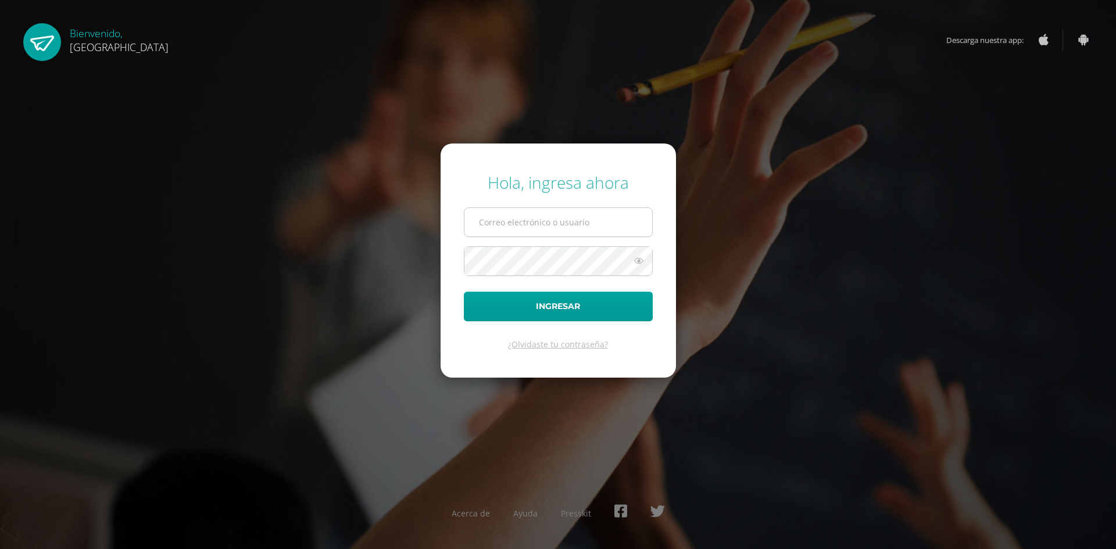
type input "2023803@colegiobelga.edu.gt"
click at [529, 277] on form "Hola, ingresa ahora 2023803@colegiobelga.edu.gt Ingresar ¿Olvidaste tu contrase…" at bounding box center [558, 261] width 235 height 234
click at [464, 292] on button "Ingresar" at bounding box center [558, 307] width 189 height 30
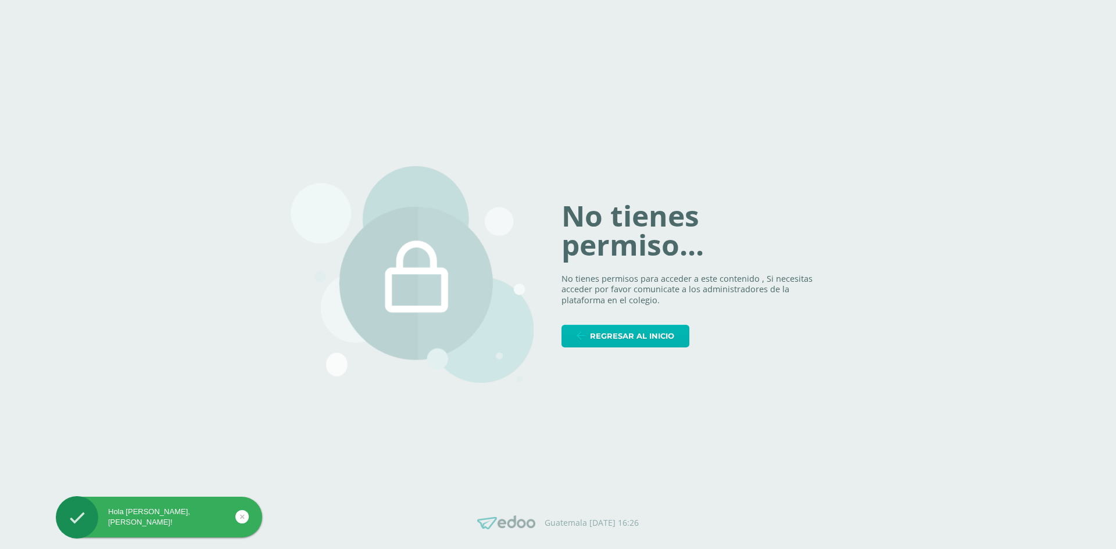
click at [587, 325] on link "Regresar al inicio" at bounding box center [626, 336] width 128 height 23
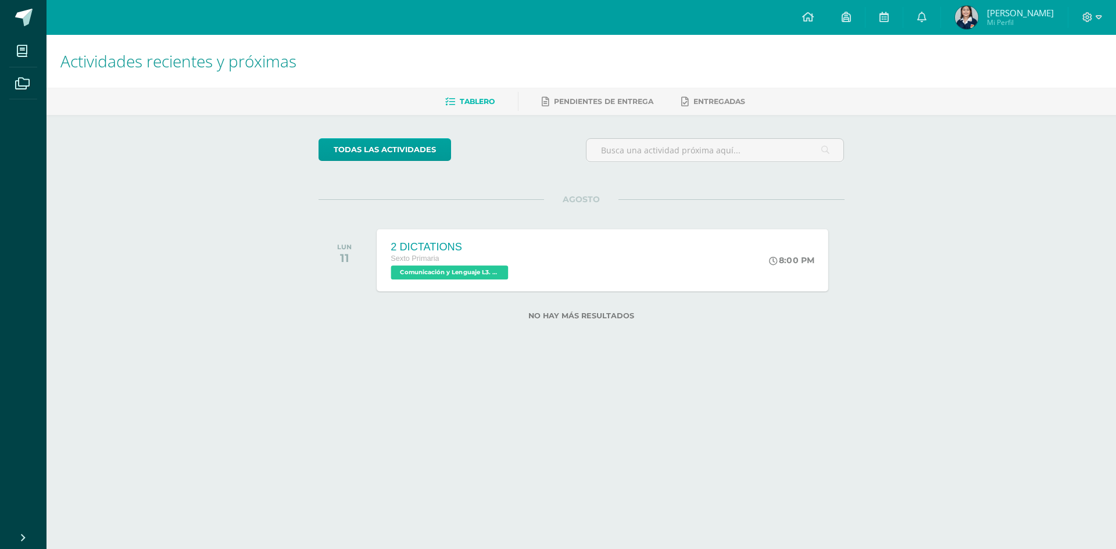
click at [776, 283] on div "8:00 PM" at bounding box center [798, 260] width 62 height 62
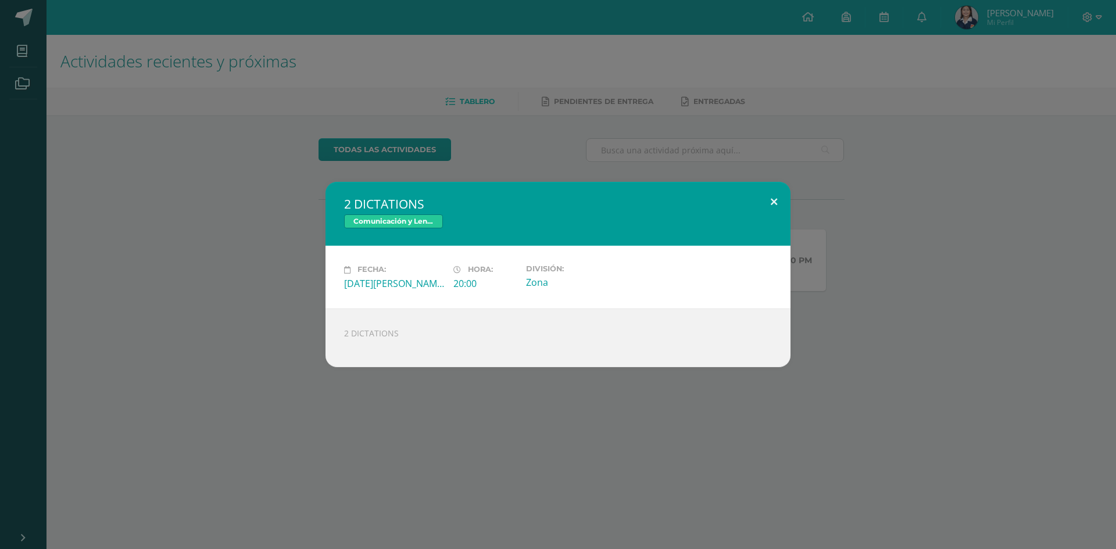
click at [776, 192] on button at bounding box center [774, 202] width 33 height 40
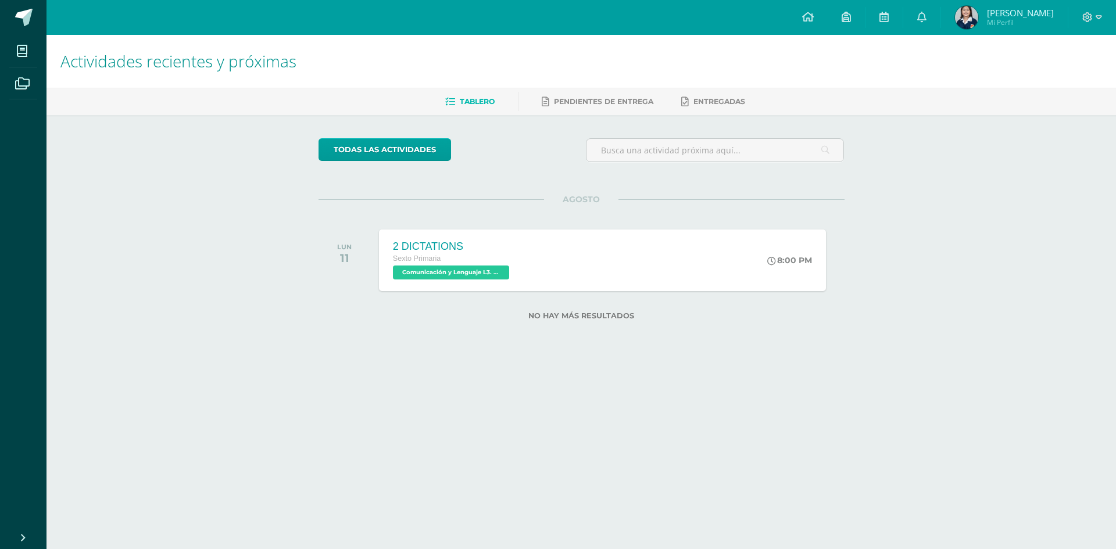
click at [1090, 6] on div at bounding box center [1093, 17] width 48 height 35
click at [1085, 18] on icon at bounding box center [1088, 17] width 10 height 10
click at [1063, 81] on span "Cerrar sesión" at bounding box center [1063, 79] width 52 height 11
